Goal: Check status: Check status

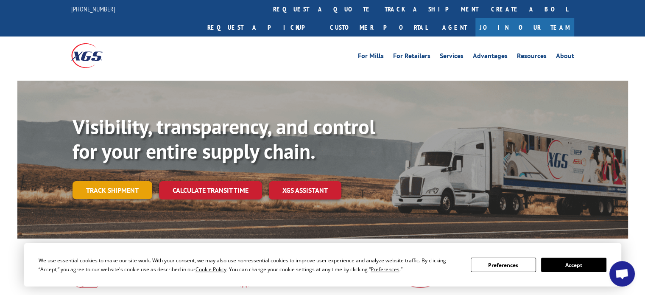
click at [143, 181] on link "Track shipment" at bounding box center [112, 190] width 80 height 18
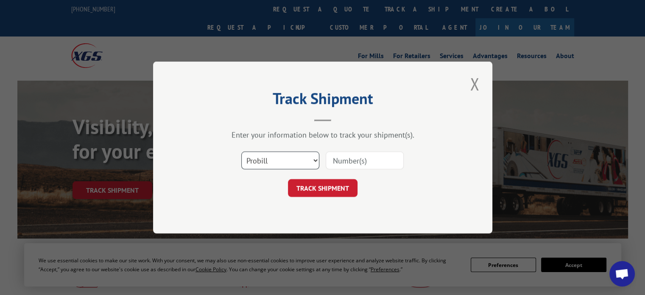
click at [274, 159] on select "Select category... Probill BOL PO" at bounding box center [280, 160] width 78 height 18
select select "bol"
click at [241, 151] on select "Select category... Probill BOL PO" at bounding box center [280, 160] width 78 height 18
click at [353, 171] on div "Select category... Probill BOL PO" at bounding box center [322, 160] width 254 height 28
paste input "FLL800214404"
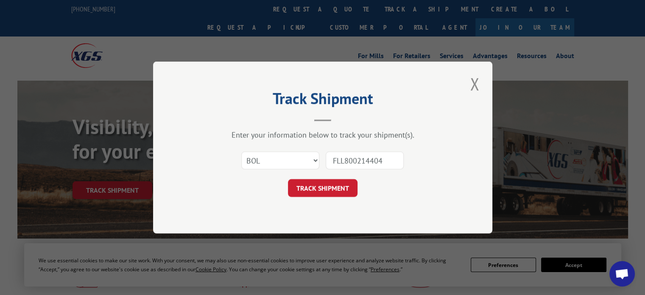
click at [366, 159] on input "FLL800214404" at bounding box center [364, 160] width 78 height 18
type input "FLL800214404"
click at [331, 184] on button "TRACK SHIPMENT" at bounding box center [323, 188] width 70 height 18
